Goal: Information Seeking & Learning: Understand process/instructions

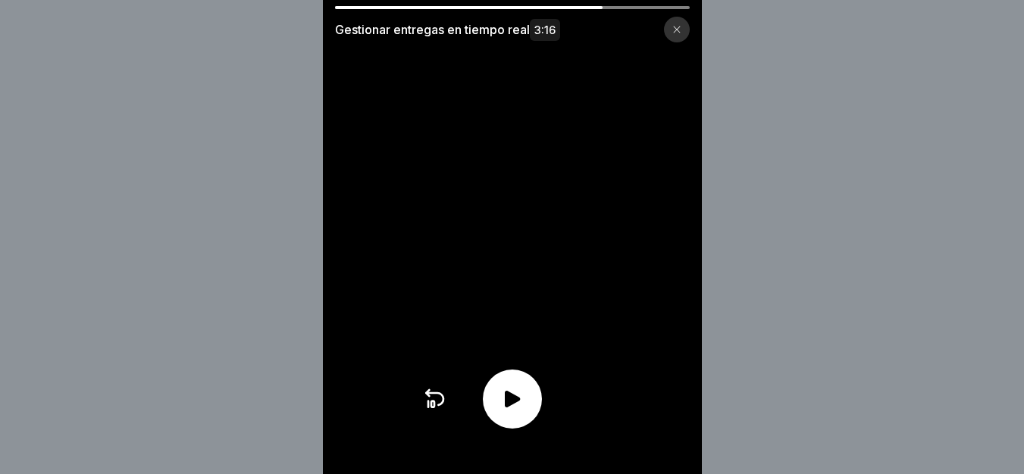
click at [509, 411] on icon at bounding box center [512, 399] width 24 height 24
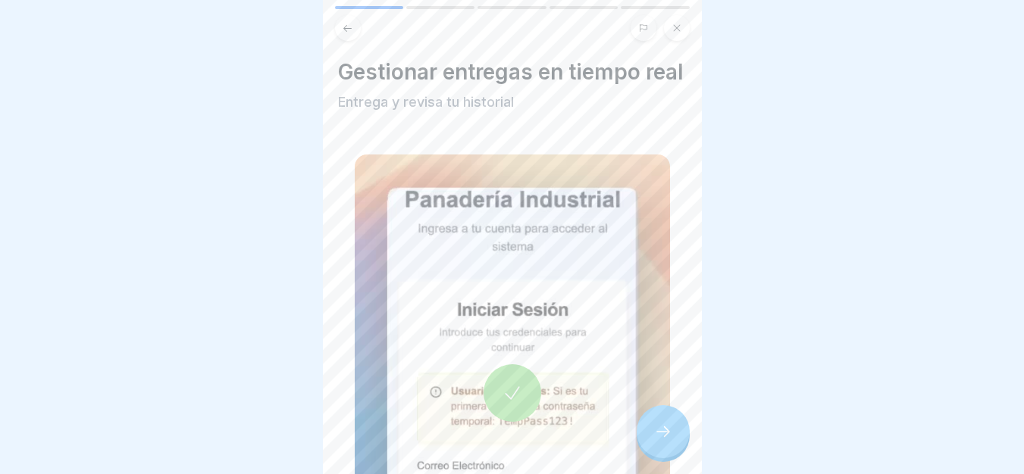
click at [683, 449] on div at bounding box center [662, 431] width 53 height 53
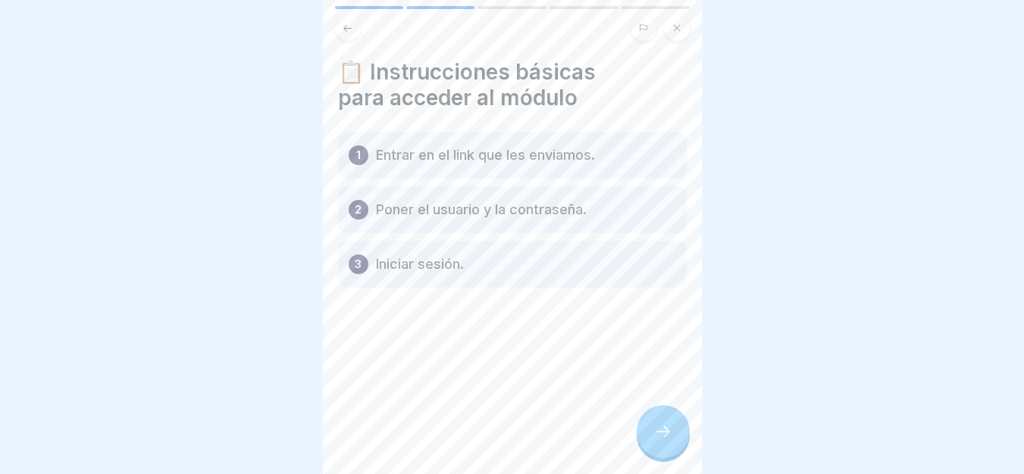
click at [660, 437] on icon at bounding box center [663, 432] width 18 height 18
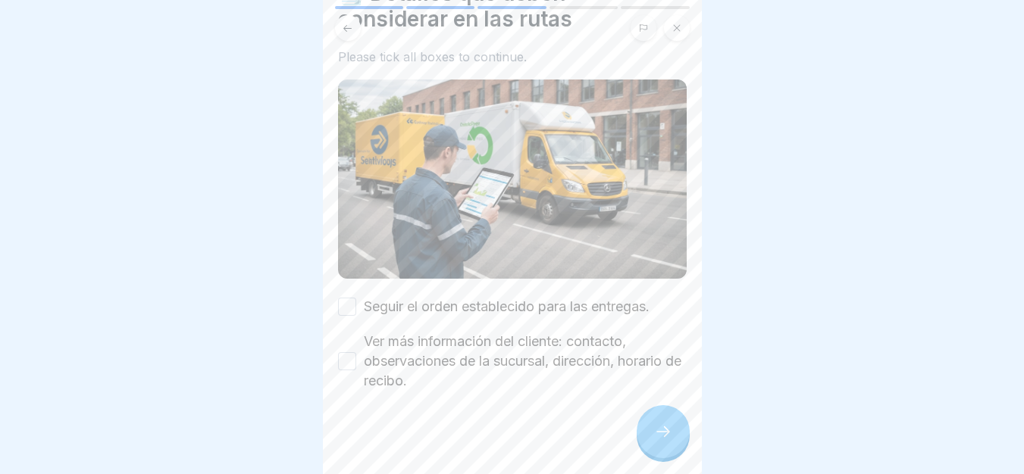
scroll to position [80, 0]
click at [599, 299] on label "Seguir el orden establecido para las entregas." at bounding box center [507, 306] width 286 height 20
click at [356, 299] on button "Seguir el orden establecido para las entregas." at bounding box center [347, 306] width 18 height 18
click at [351, 352] on button "Ver más información del cliente: contacto, observaciones de la sucursal, direcc…" at bounding box center [347, 361] width 18 height 18
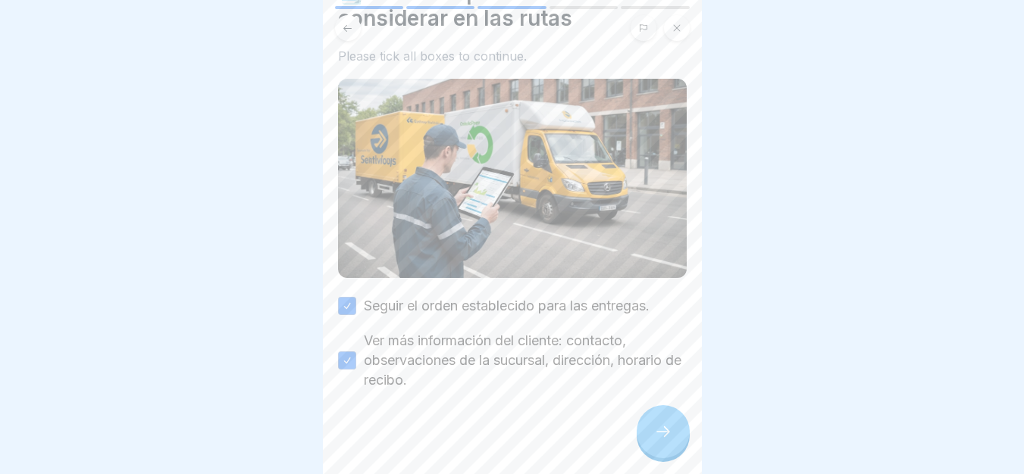
click at [661, 433] on icon at bounding box center [663, 432] width 18 height 18
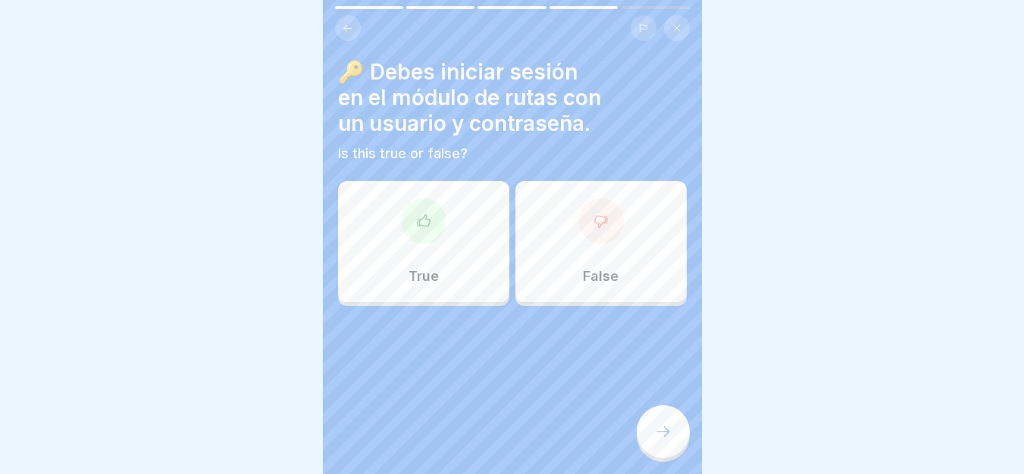
click at [411, 222] on div at bounding box center [423, 221] width 45 height 45
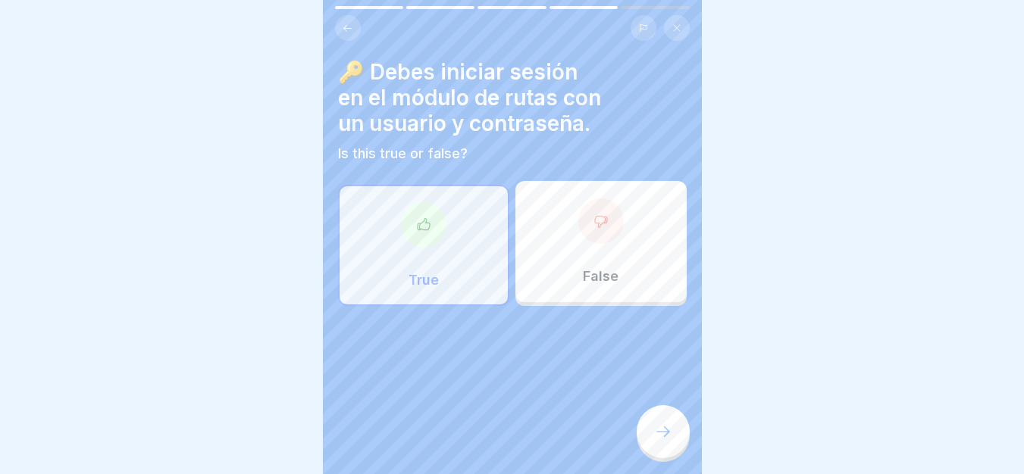
click at [649, 439] on div at bounding box center [662, 431] width 53 height 53
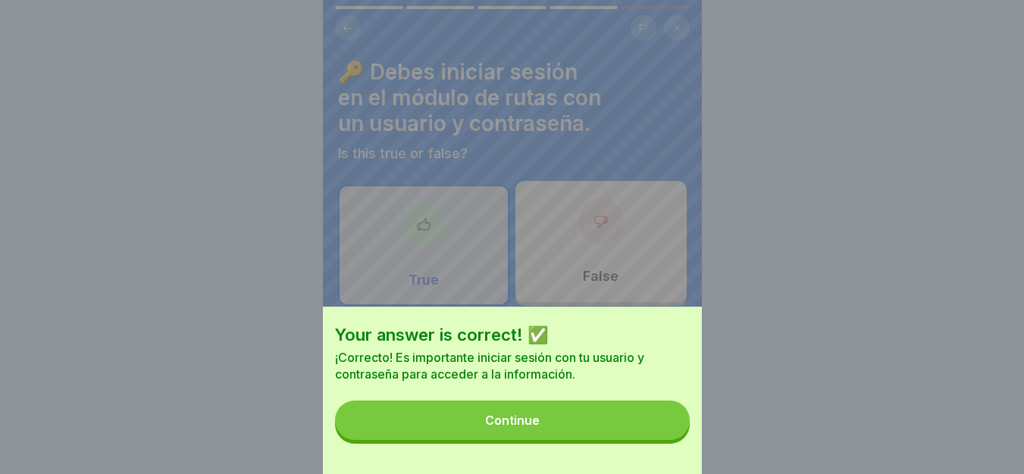
click at [649, 439] on button "Continue" at bounding box center [512, 420] width 355 height 39
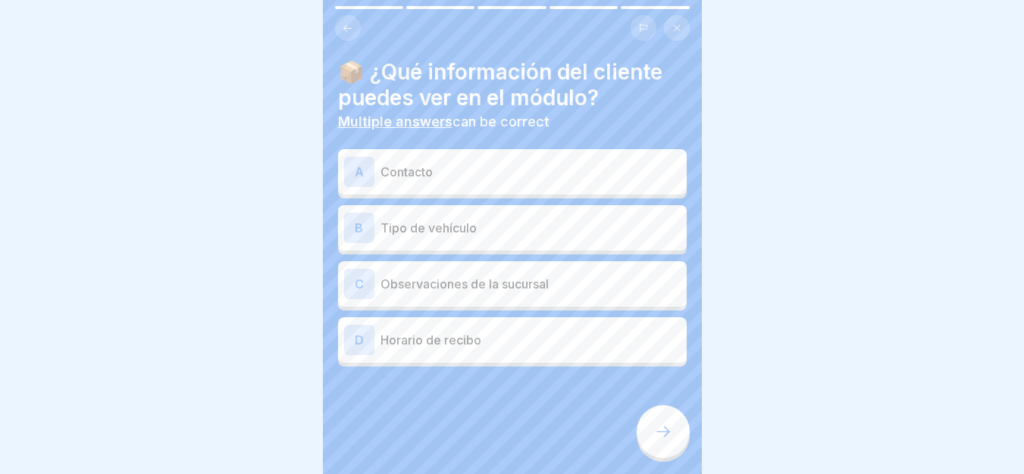
click at [458, 129] on div "📦 ¿Qué información del cliente puedes ver en el módulo? Multiple answers can be…" at bounding box center [512, 213] width 349 height 308
click at [452, 163] on p "Contacto" at bounding box center [530, 172] width 300 height 18
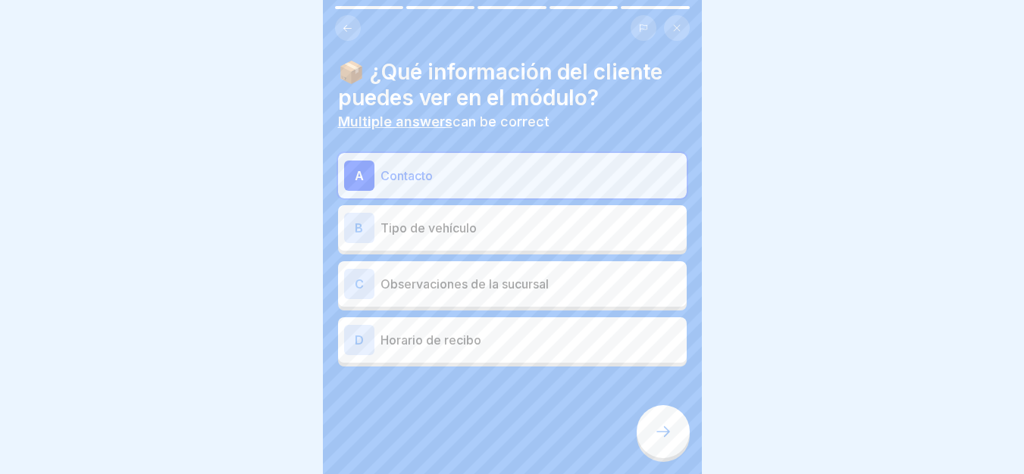
click at [479, 278] on p "Observaciones de la sucursal" at bounding box center [530, 284] width 300 height 18
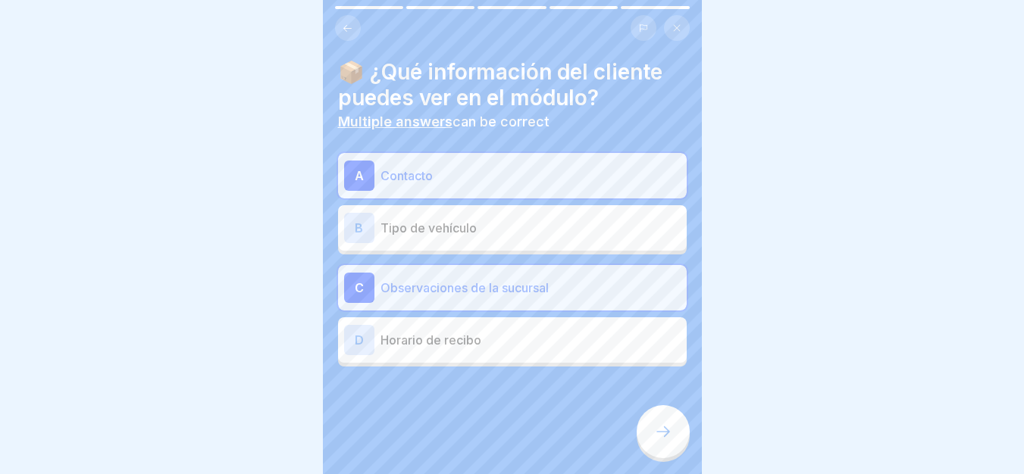
click at [548, 345] on div "D [PERSON_NAME] de recibo" at bounding box center [512, 339] width 349 height 45
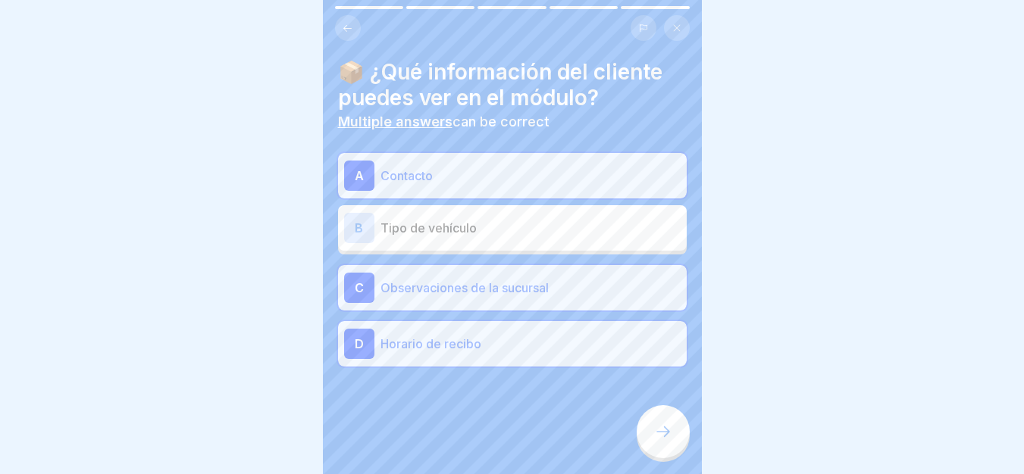
click at [644, 421] on div at bounding box center [662, 431] width 53 height 53
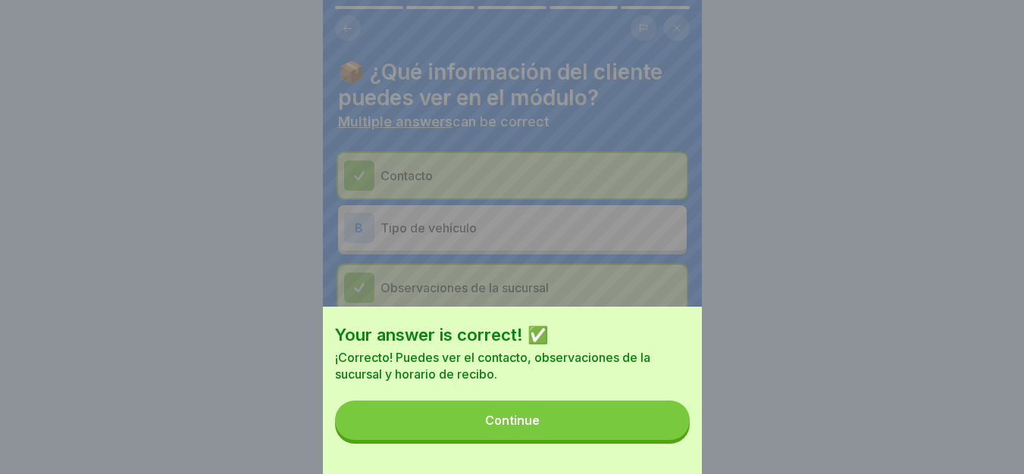
click at [608, 440] on button "Continue" at bounding box center [512, 420] width 355 height 39
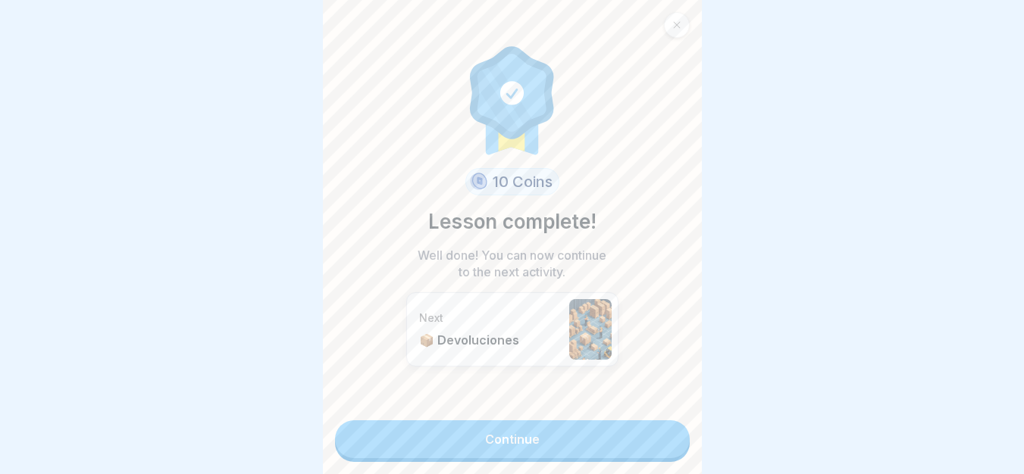
click at [608, 433] on link "Continue" at bounding box center [512, 439] width 355 height 38
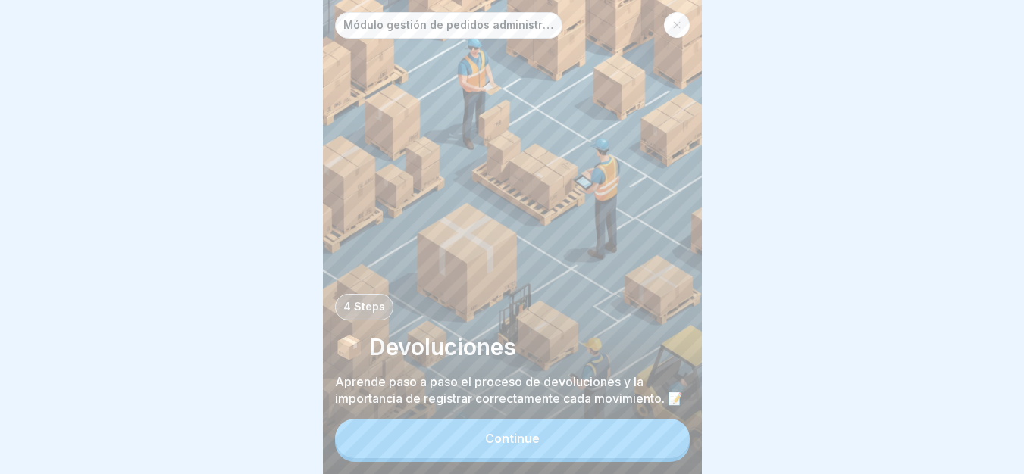
scroll to position [11, 0]
